Goal: Information Seeking & Learning: Learn about a topic

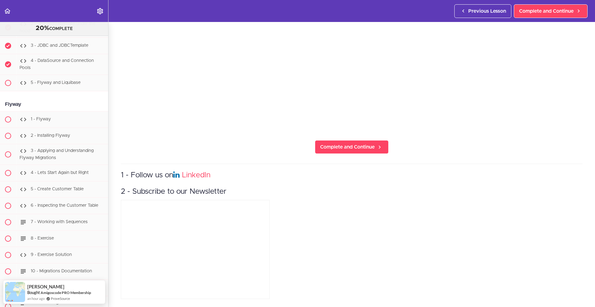
scroll to position [2140, 0]
click at [53, 128] on div "1 - Flyway" at bounding box center [62, 121] width 92 height 14
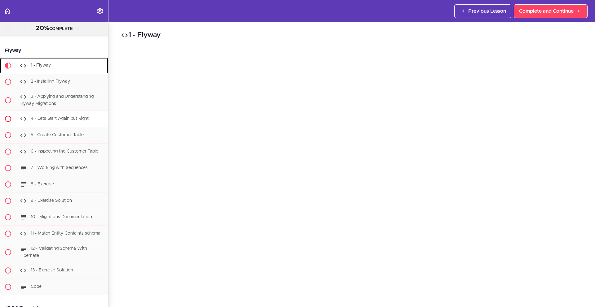
scroll to position [2217, 0]
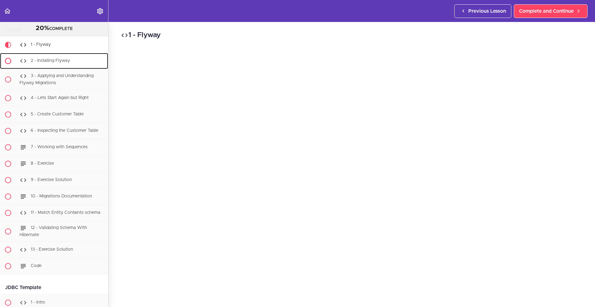
click at [67, 63] on span "2 - Installing Flyway" at bounding box center [50, 61] width 39 height 4
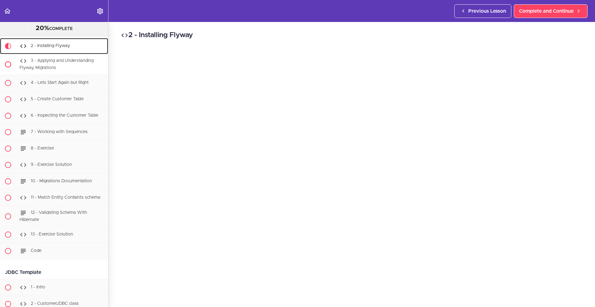
scroll to position [2233, 0]
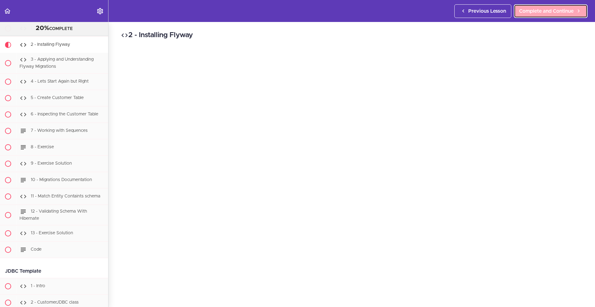
click at [532, 10] on span "Complete and Continue" at bounding box center [546, 10] width 55 height 7
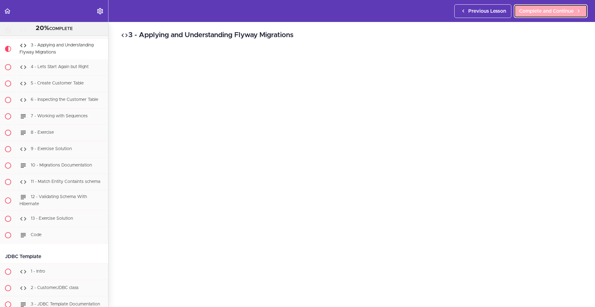
scroll to position [2249, 0]
click at [541, 11] on span "Complete and Continue" at bounding box center [546, 10] width 55 height 7
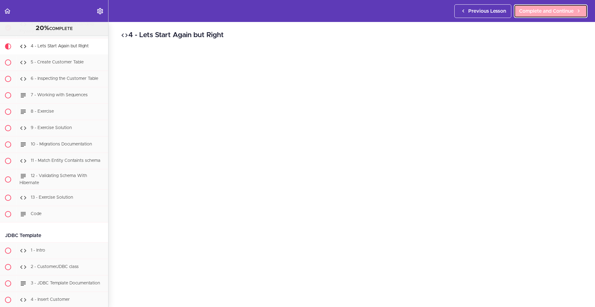
scroll to position [2270, 0]
click at [543, 14] on span "Complete and Continue" at bounding box center [546, 10] width 55 height 7
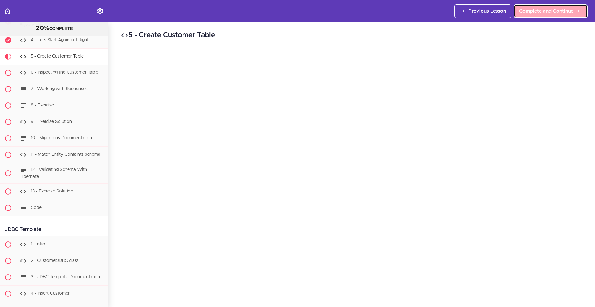
scroll to position [2287, 0]
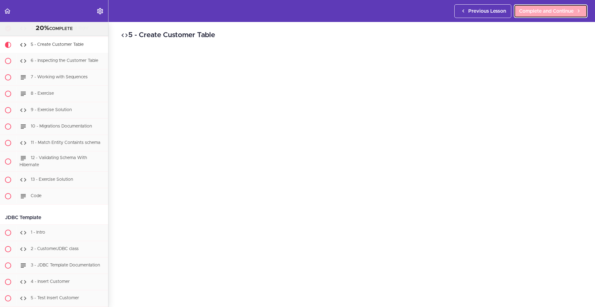
click at [548, 12] on span "Complete and Continue" at bounding box center [546, 10] width 55 height 7
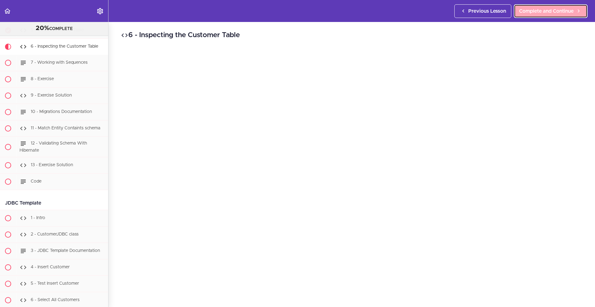
scroll to position [2303, 0]
click at [530, 8] on span "Complete and Continue" at bounding box center [546, 10] width 55 height 7
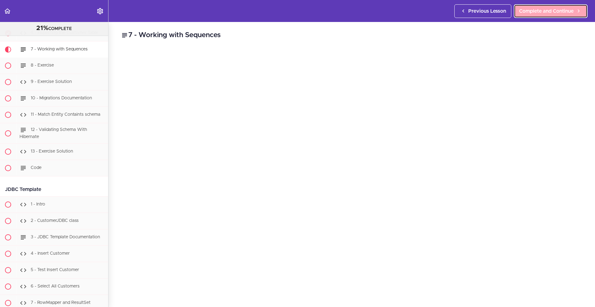
scroll to position [2319, 0]
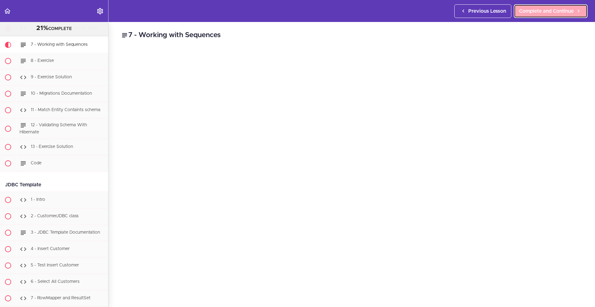
click at [547, 15] on span "Complete and Continue" at bounding box center [546, 10] width 55 height 7
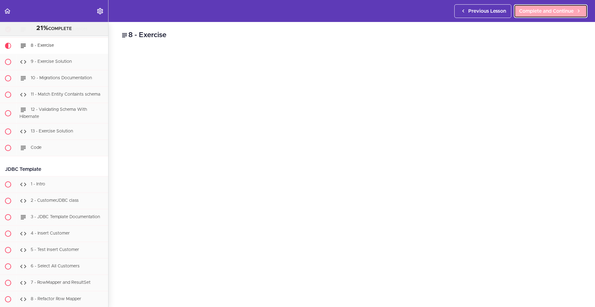
scroll to position [2336, 0]
click at [548, 15] on link "Complete and Continue" at bounding box center [551, 11] width 74 height 14
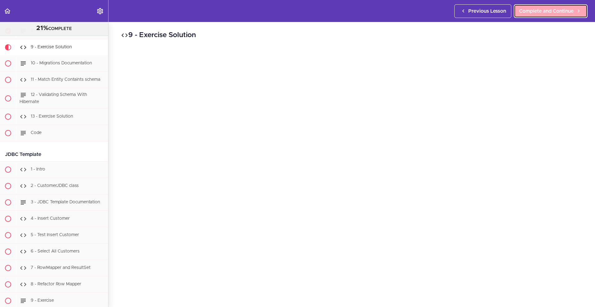
scroll to position [2352, 0]
click at [530, 14] on span "Complete and Continue" at bounding box center [546, 10] width 55 height 7
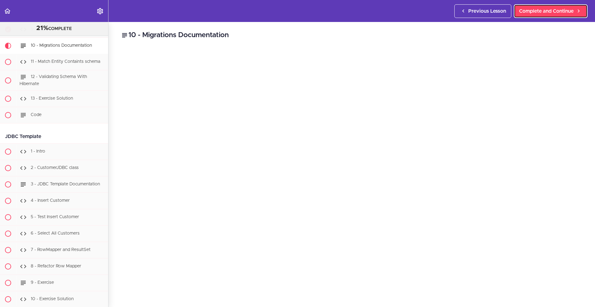
scroll to position [2369, 0]
click at [557, 10] on span "Complete and Continue" at bounding box center [546, 10] width 55 height 7
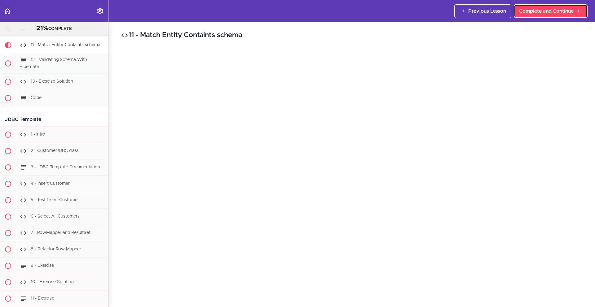
scroll to position [2385, 0]
click at [555, 14] on span "Complete and Continue" at bounding box center [546, 10] width 55 height 7
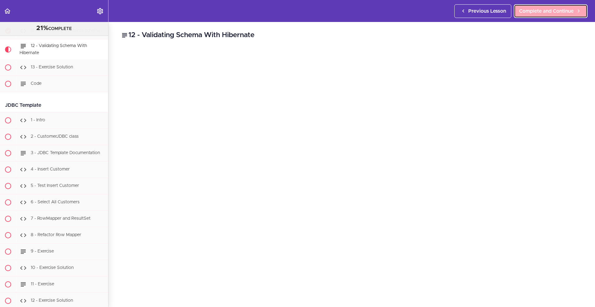
scroll to position [2402, 0]
click at [541, 10] on span "Complete and Continue" at bounding box center [546, 10] width 55 height 7
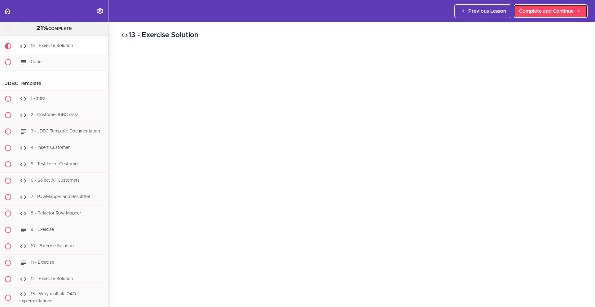
scroll to position [2422, 0]
click at [538, 15] on link "Complete and Continue" at bounding box center [551, 11] width 74 height 14
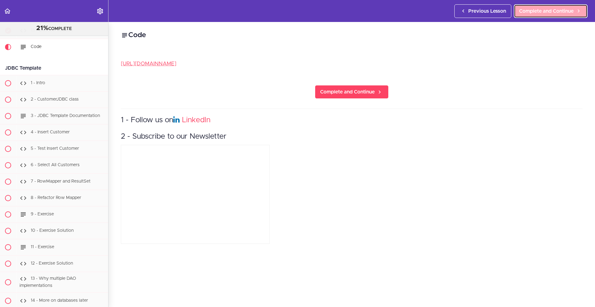
scroll to position [2439, 0]
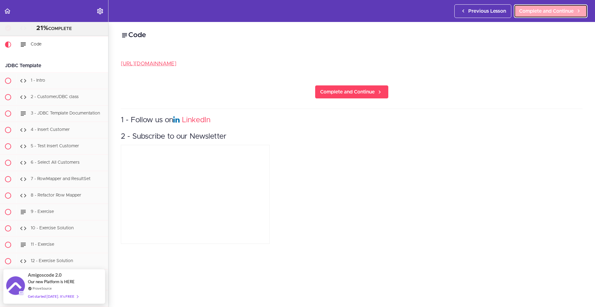
click at [538, 15] on span "Complete and Continue" at bounding box center [546, 10] width 55 height 7
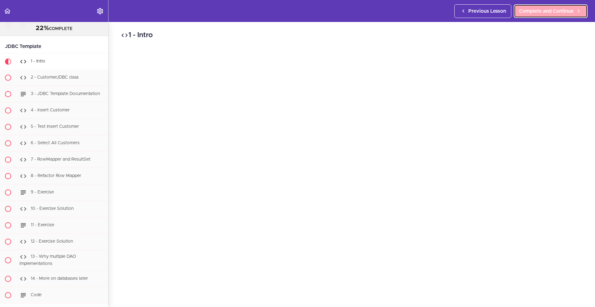
scroll to position [2475, 0]
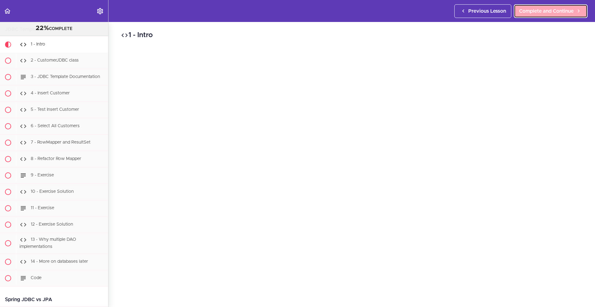
click at [538, 8] on span "Complete and Continue" at bounding box center [546, 10] width 55 height 7
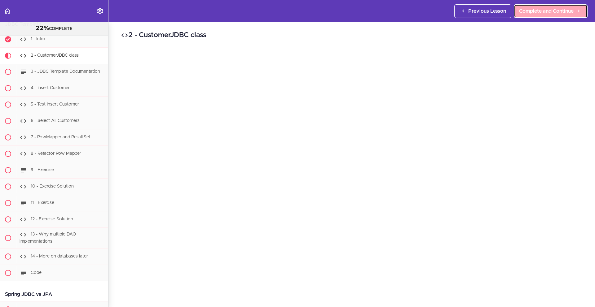
scroll to position [2492, 0]
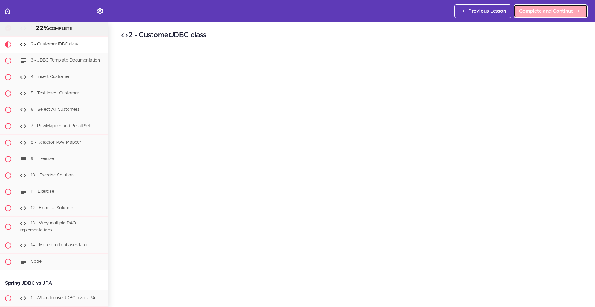
click at [538, 11] on span "Complete and Continue" at bounding box center [546, 10] width 55 height 7
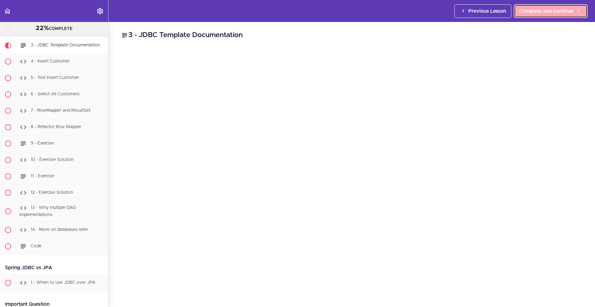
scroll to position [2508, 0]
click at [536, 12] on span "Complete and Continue" at bounding box center [546, 10] width 55 height 7
